Goal: Task Accomplishment & Management: Use online tool/utility

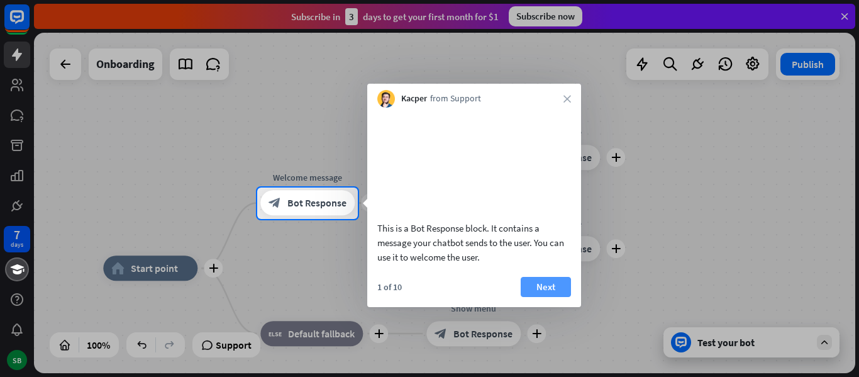
click at [544, 294] on button "Next" at bounding box center [545, 287] width 50 height 20
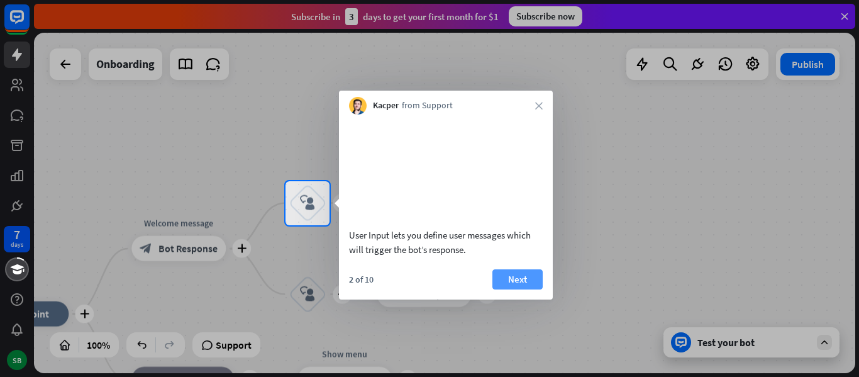
click at [514, 289] on button "Next" at bounding box center [517, 279] width 50 height 20
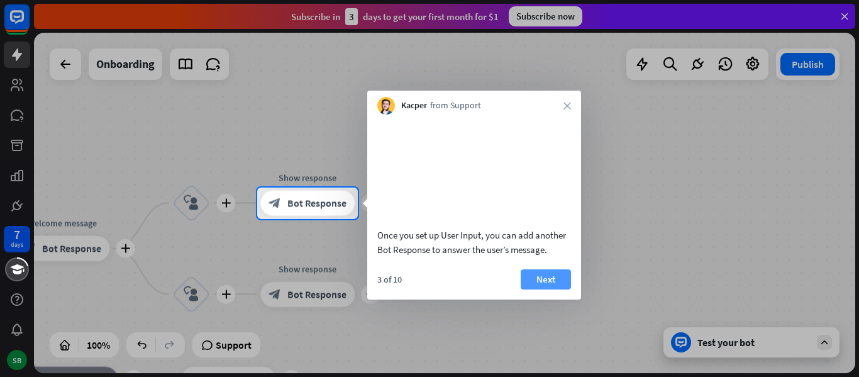
click at [535, 289] on button "Next" at bounding box center [545, 279] width 50 height 20
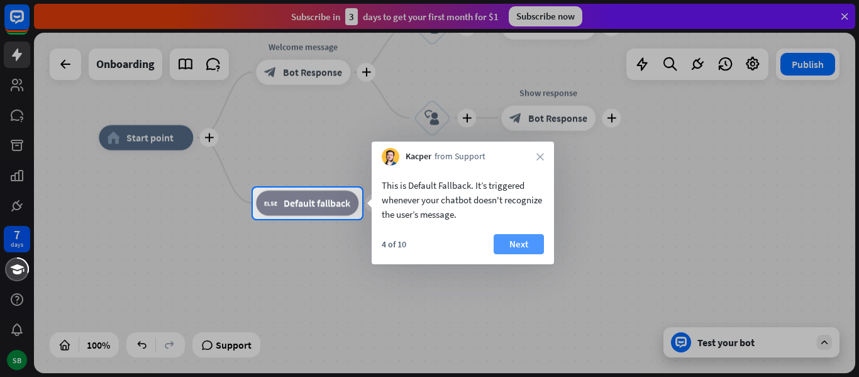
click at [526, 242] on button "Next" at bounding box center [518, 244] width 50 height 20
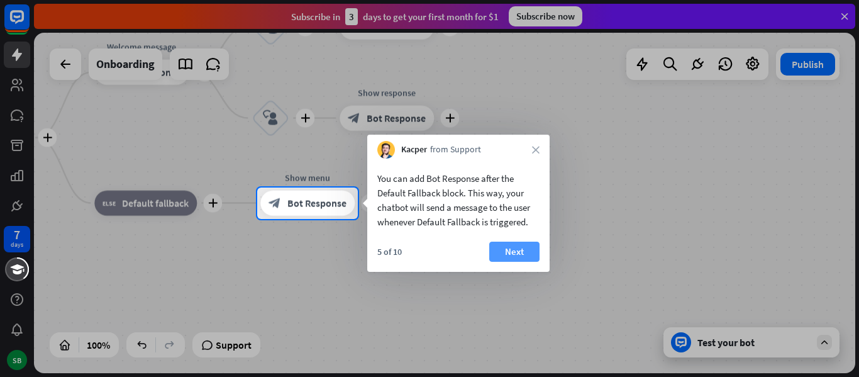
click at [523, 245] on button "Next" at bounding box center [514, 251] width 50 height 20
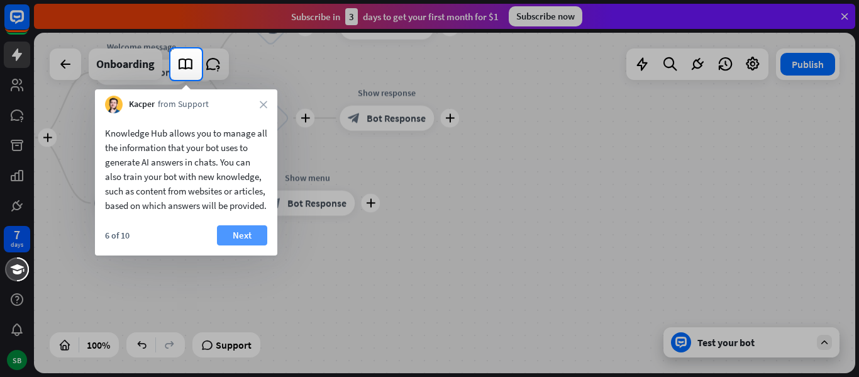
click at [255, 245] on button "Next" at bounding box center [242, 235] width 50 height 20
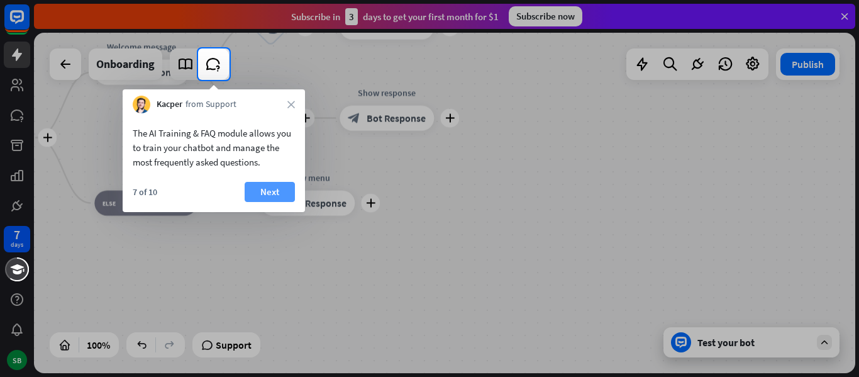
click at [277, 197] on button "Next" at bounding box center [270, 192] width 50 height 20
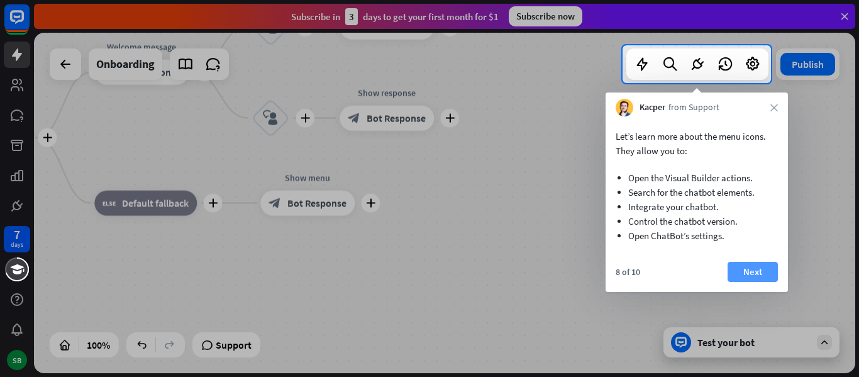
click at [752, 278] on button "Next" at bounding box center [752, 271] width 50 height 20
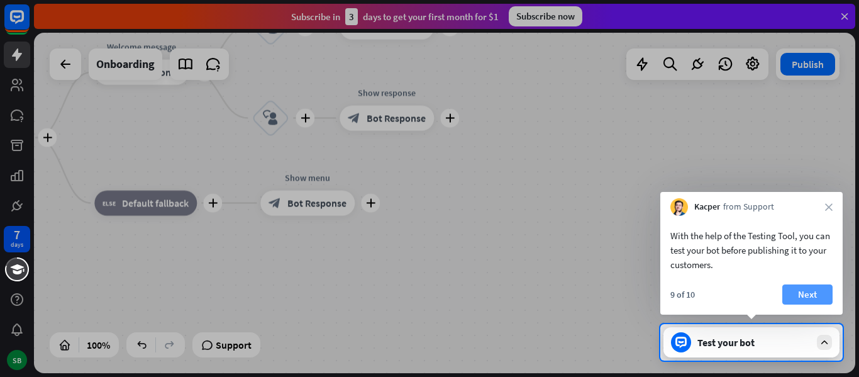
click at [796, 295] on button "Next" at bounding box center [807, 294] width 50 height 20
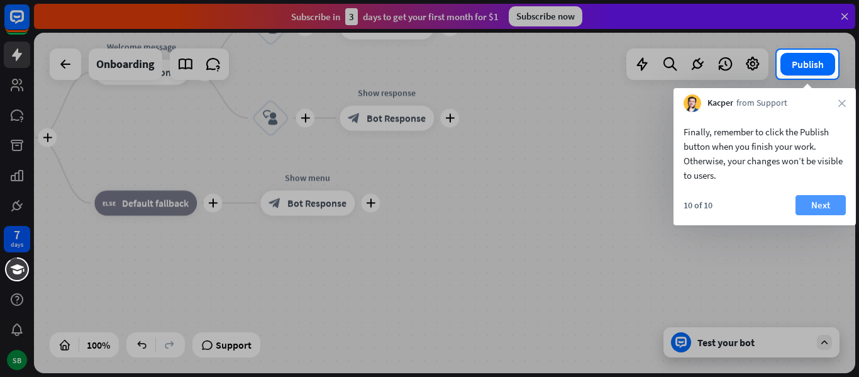
click at [824, 199] on button "Next" at bounding box center [820, 205] width 50 height 20
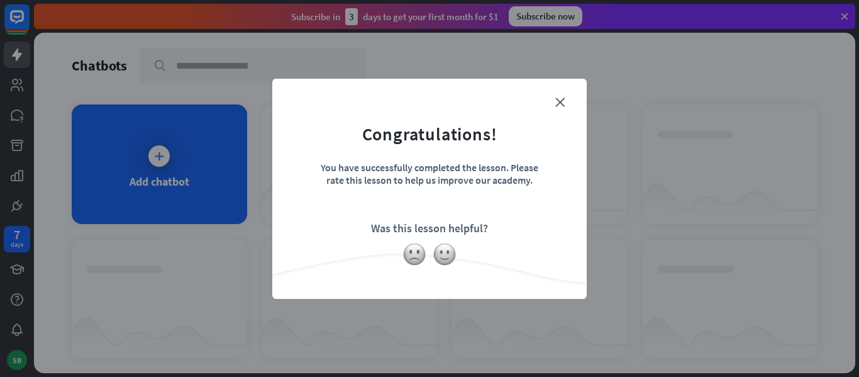
click at [177, 152] on div "close Congratulations! You have successfully completed the lesson. Please rate …" at bounding box center [429, 188] width 859 height 377
click at [438, 255] on img at bounding box center [444, 254] width 24 height 24
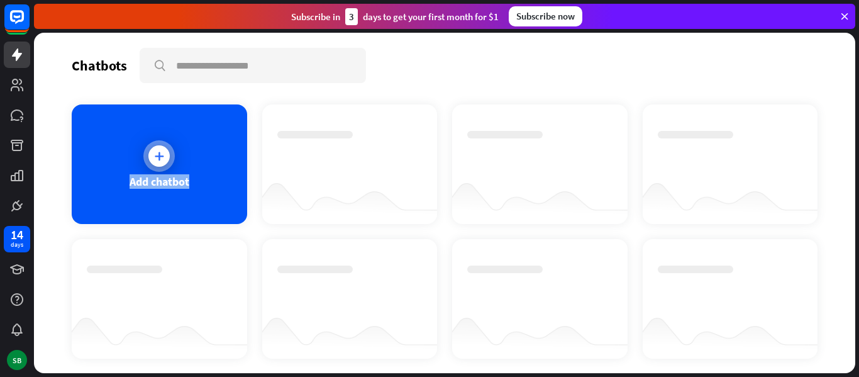
drag, startPoint x: 397, startPoint y: 138, endPoint x: 178, endPoint y: 163, distance: 220.8
click at [178, 163] on div "Add chatbot" at bounding box center [445, 231] width 746 height 254
click at [170, 157] on div at bounding box center [170, 157] width 0 height 0
click at [161, 154] on icon at bounding box center [159, 156] width 13 height 13
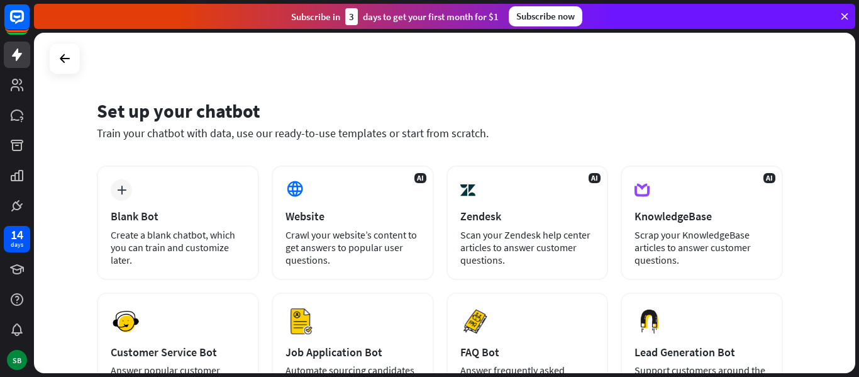
click at [841, 9] on div "Subscribe [DATE] to get your first month for $1 Subscribe now" at bounding box center [444, 16] width 821 height 25
click at [845, 14] on icon at bounding box center [844, 16] width 11 height 11
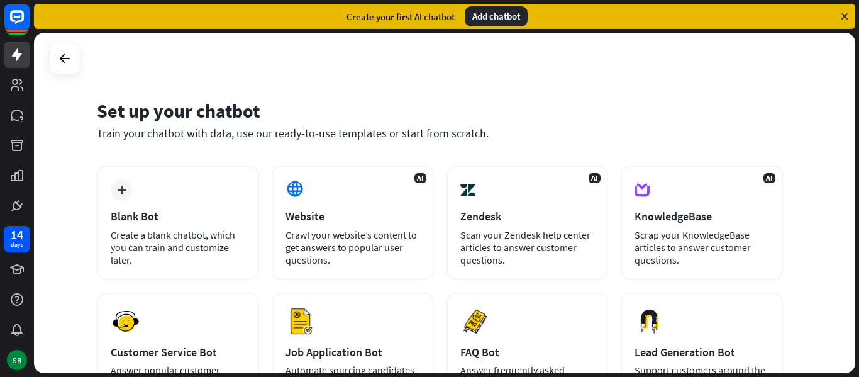
click at [498, 13] on div "Add chatbot" at bounding box center [496, 16] width 63 height 20
click at [490, 18] on div "Add chatbot" at bounding box center [496, 16] width 63 height 20
click at [847, 14] on icon at bounding box center [844, 16] width 11 height 11
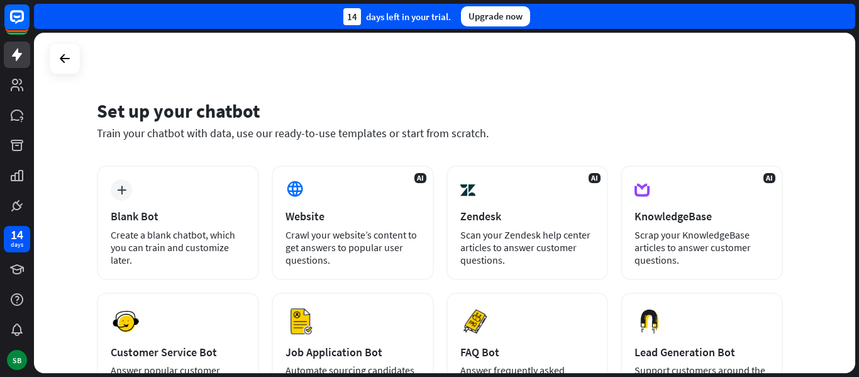
click at [847, 14] on div "14 days left in your trial. Upgrade now" at bounding box center [444, 16] width 821 height 25
click at [489, 18] on div "Upgrade now" at bounding box center [495, 16] width 69 height 20
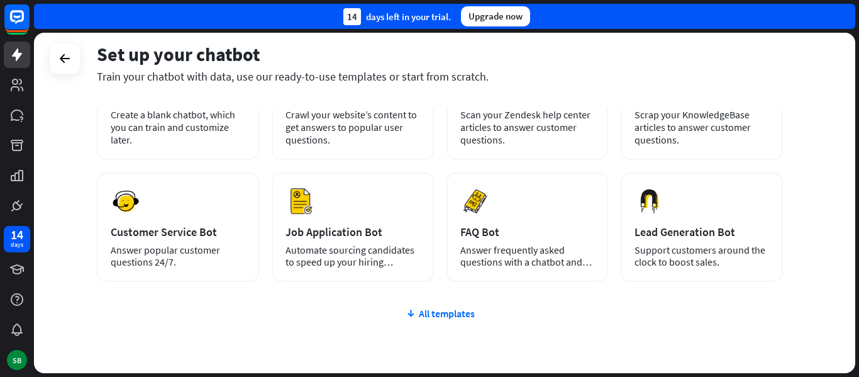
scroll to position [135, 0]
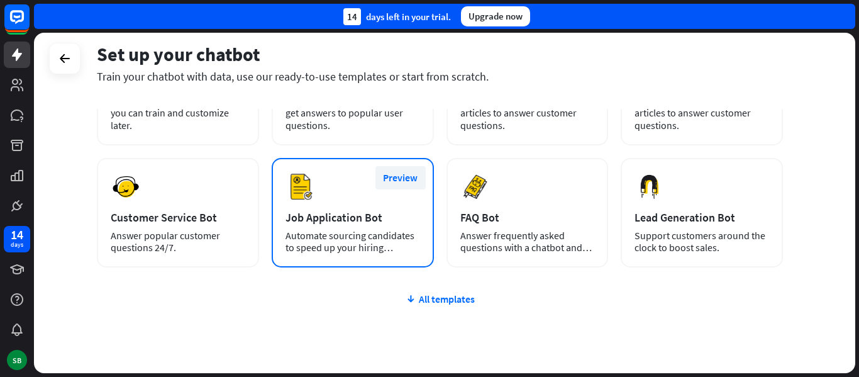
click at [407, 180] on button "Preview" at bounding box center [400, 177] width 50 height 23
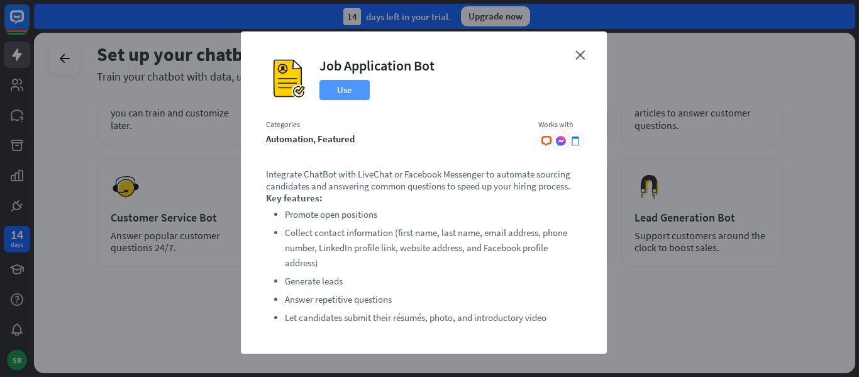
click at [333, 92] on button "Use" at bounding box center [344, 90] width 50 height 20
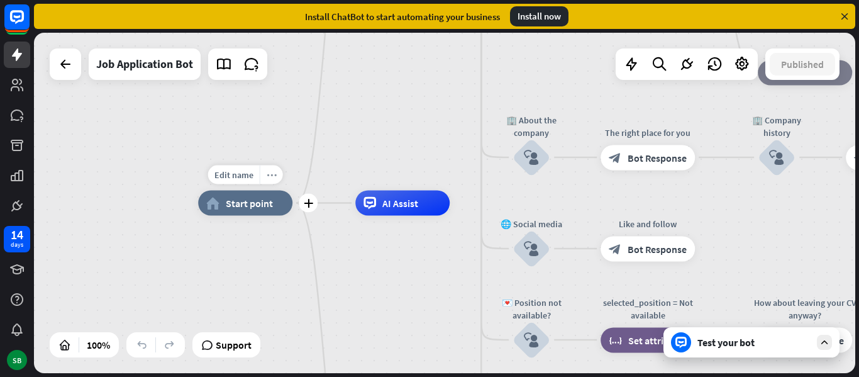
click at [273, 180] on div "more_horiz" at bounding box center [271, 174] width 23 height 19
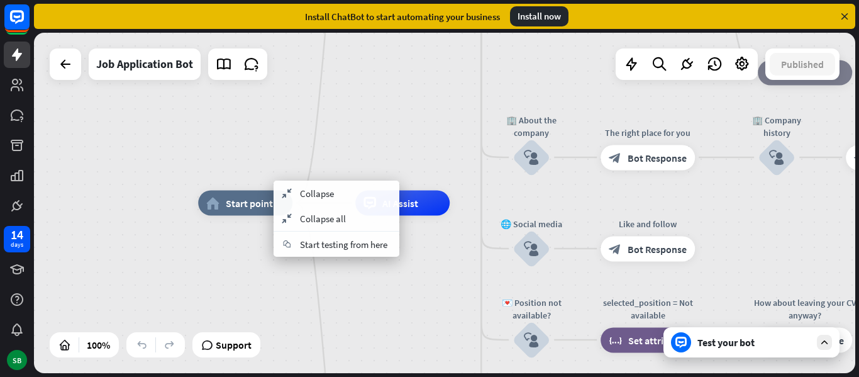
click at [350, 299] on div "home_2 Start point Welcome message block_bot_response Bot Response ✨ Main menu …" at bounding box center [608, 373] width 821 height 340
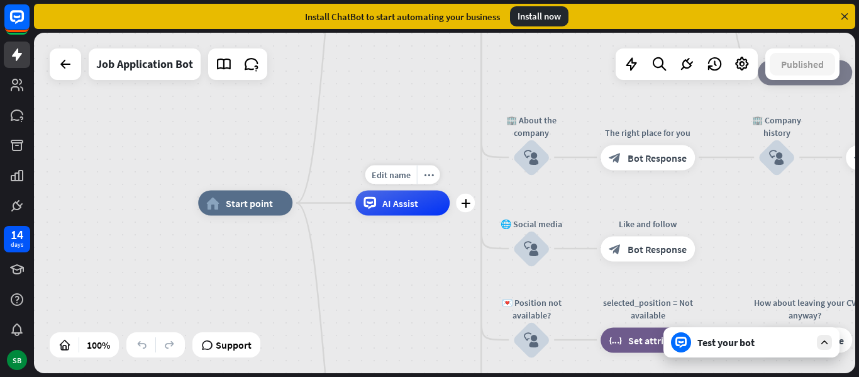
click at [400, 214] on div "AI Assist" at bounding box center [402, 202] width 94 height 25
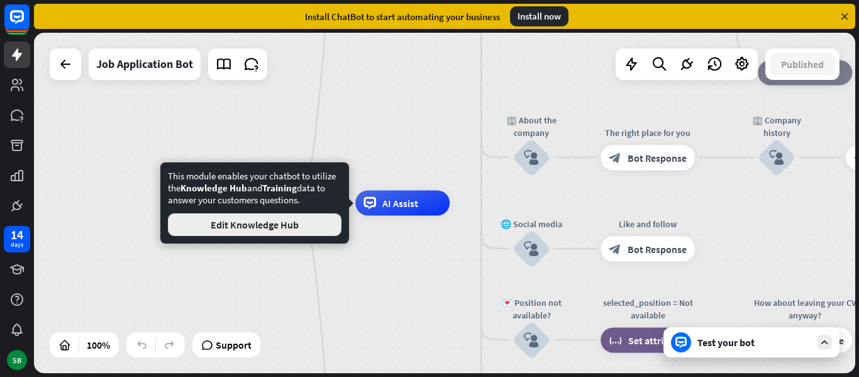
click at [276, 224] on button "Edit Knowledge Hub" at bounding box center [254, 224] width 173 height 23
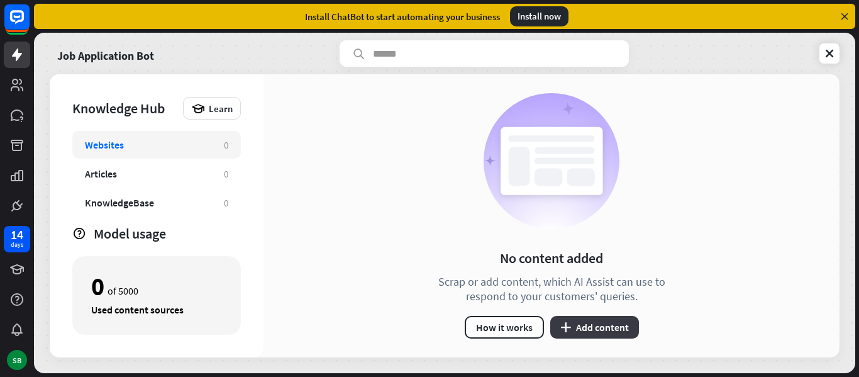
click at [593, 330] on button "plus Add content" at bounding box center [594, 327] width 89 height 23
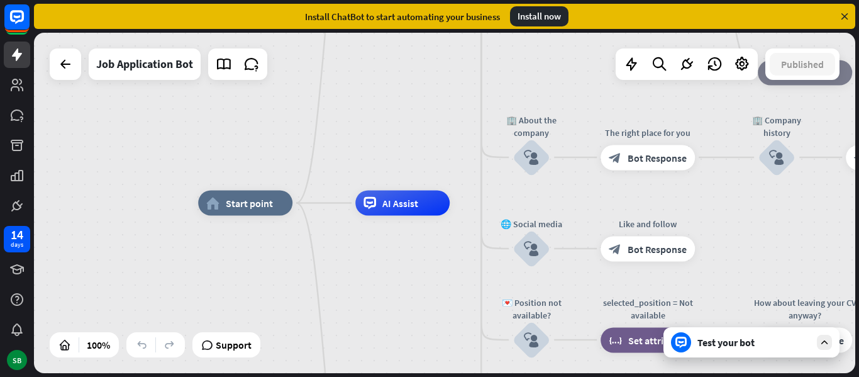
click at [537, 13] on div "Install now" at bounding box center [539, 16] width 58 height 20
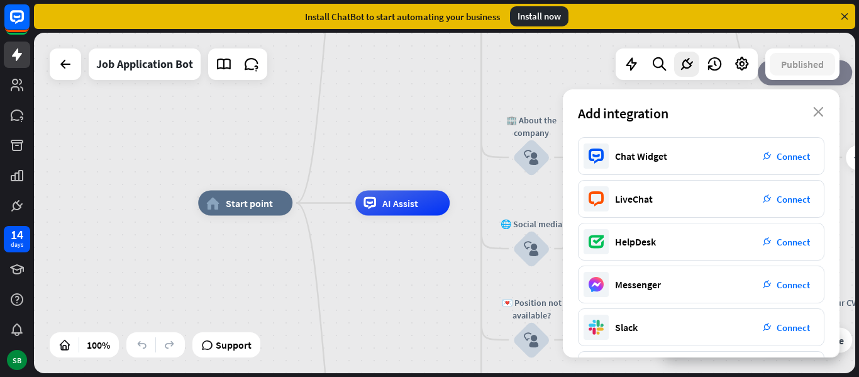
click at [541, 13] on div "Install now" at bounding box center [539, 16] width 58 height 20
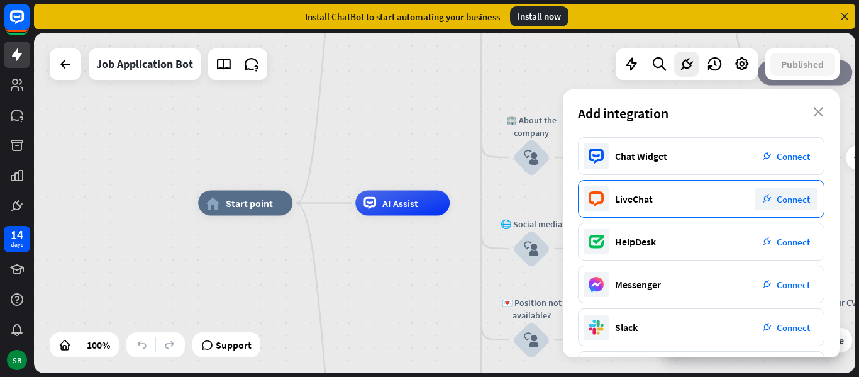
click at [788, 208] on div "plug_integration Connect" at bounding box center [785, 198] width 63 height 23
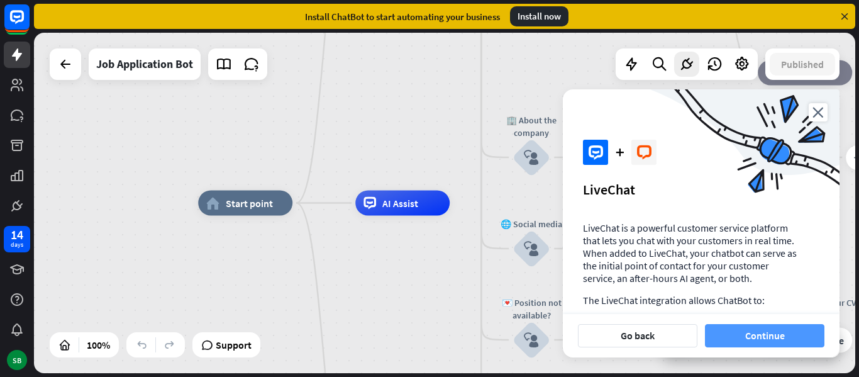
click at [776, 338] on button "Continue" at bounding box center [764, 335] width 119 height 23
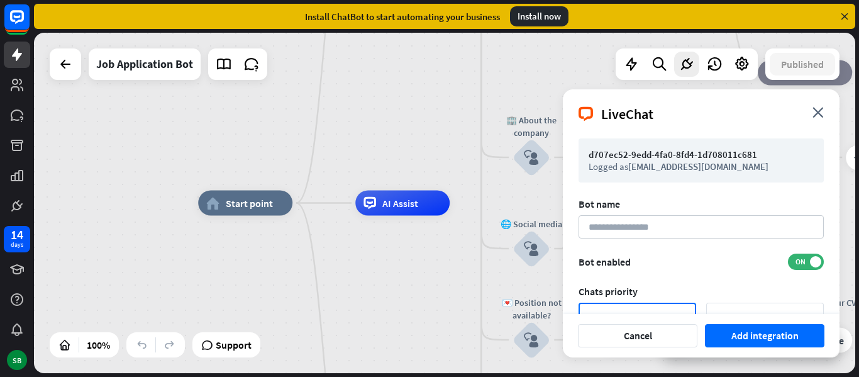
click at [828, 107] on div "LiveChat close" at bounding box center [701, 109] width 277 height 40
click at [819, 114] on icon "close" at bounding box center [817, 112] width 11 height 11
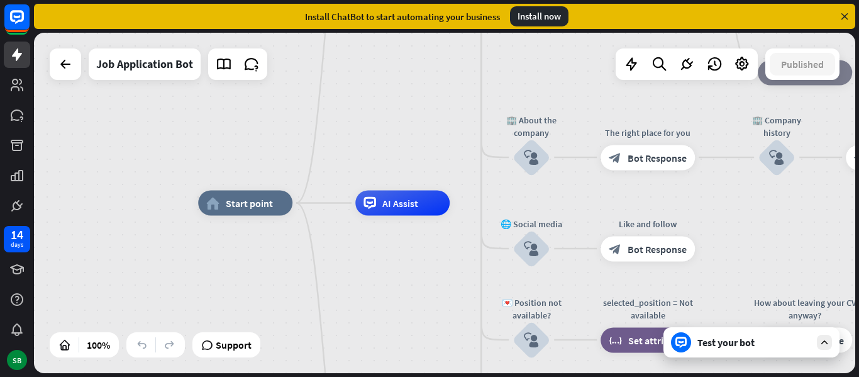
click at [761, 347] on div "Test your bot" at bounding box center [753, 342] width 113 height 13
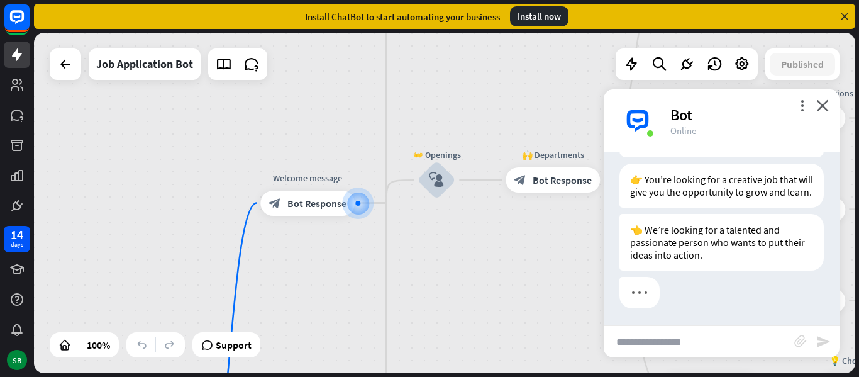
scroll to position [206, 0]
click at [695, 332] on input "text" at bounding box center [698, 341] width 190 height 31
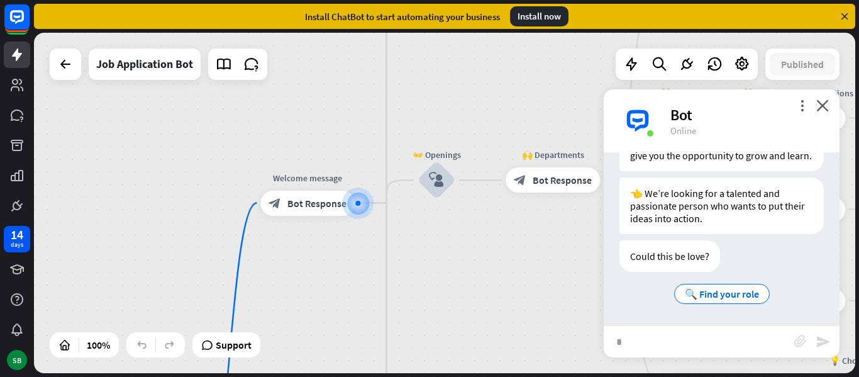
scroll to position [240, 0]
type input "**********"
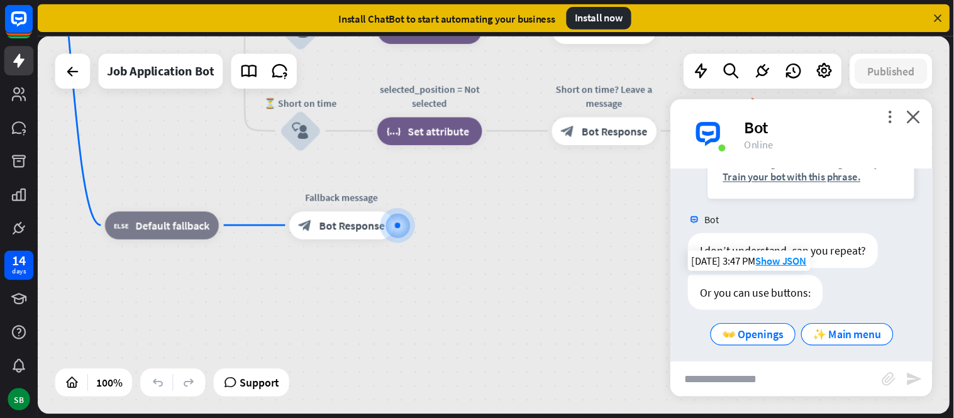
scroll to position [466, 0]
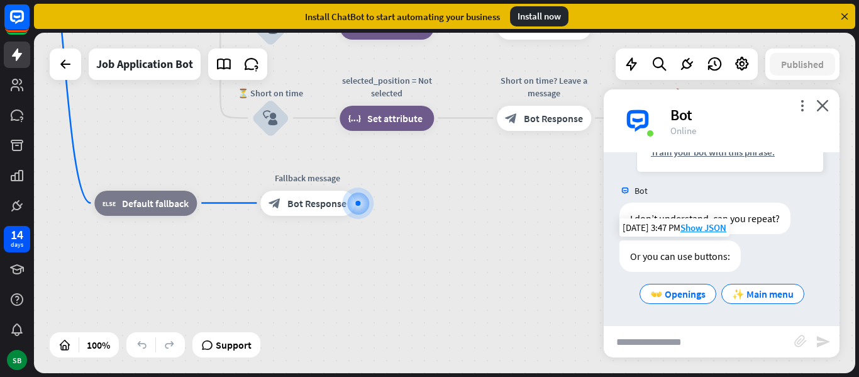
click at [808, 293] on div "👐 Openings ✨ Main menu" at bounding box center [721, 293] width 204 height 25
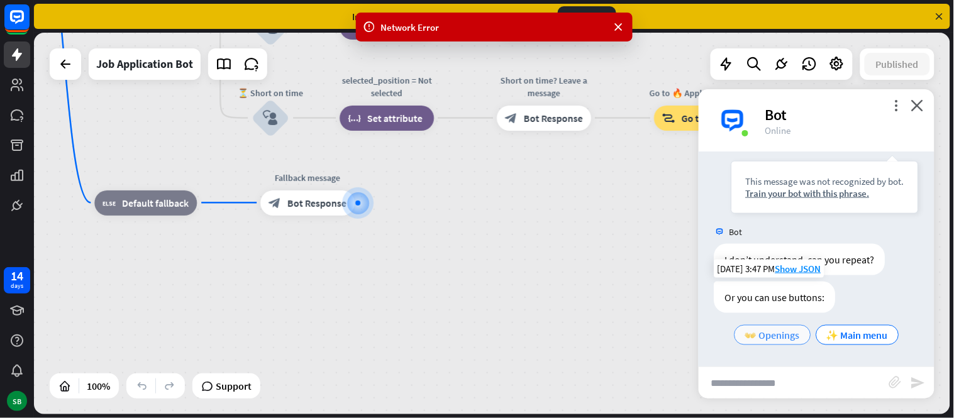
click at [767, 333] on span "👐 Openings" at bounding box center [772, 335] width 55 height 13
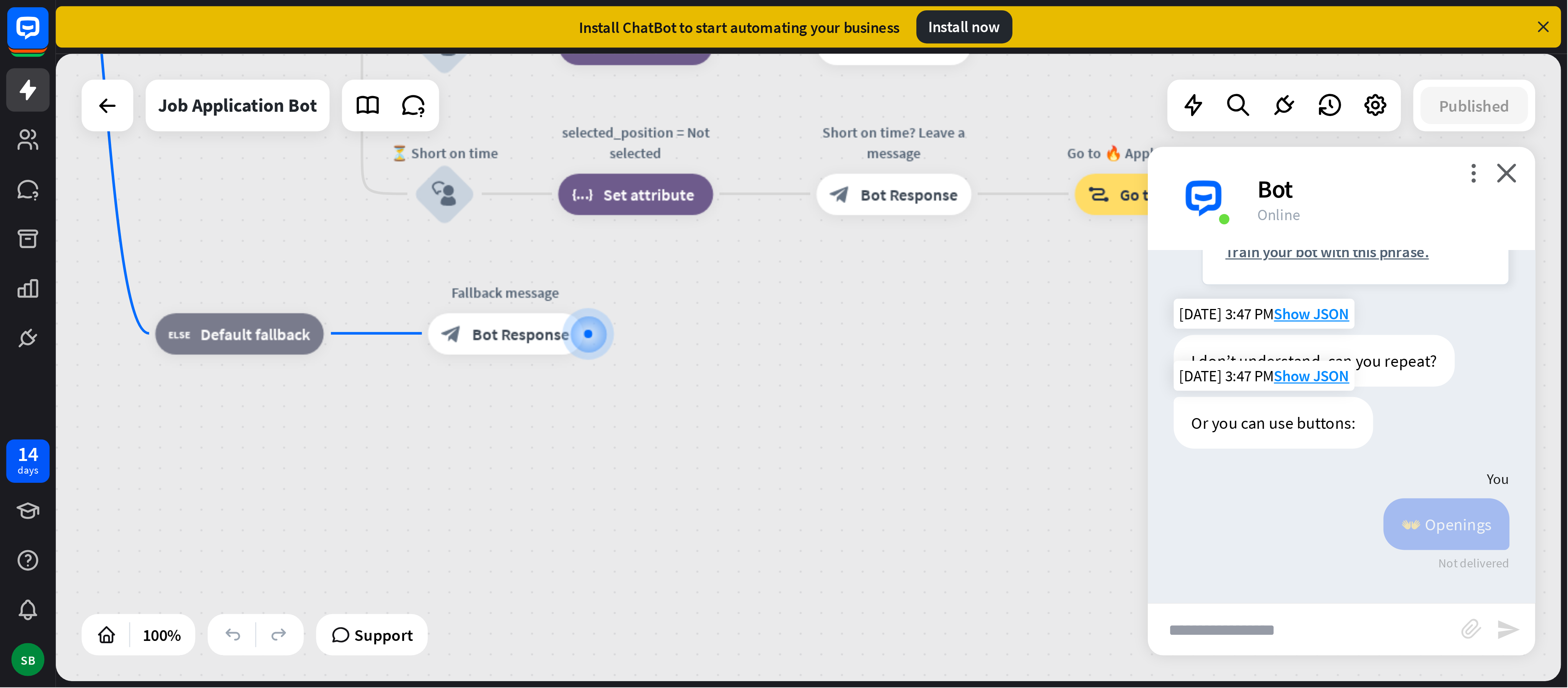
scroll to position [214, 0]
